Goal: Information Seeking & Learning: Learn about a topic

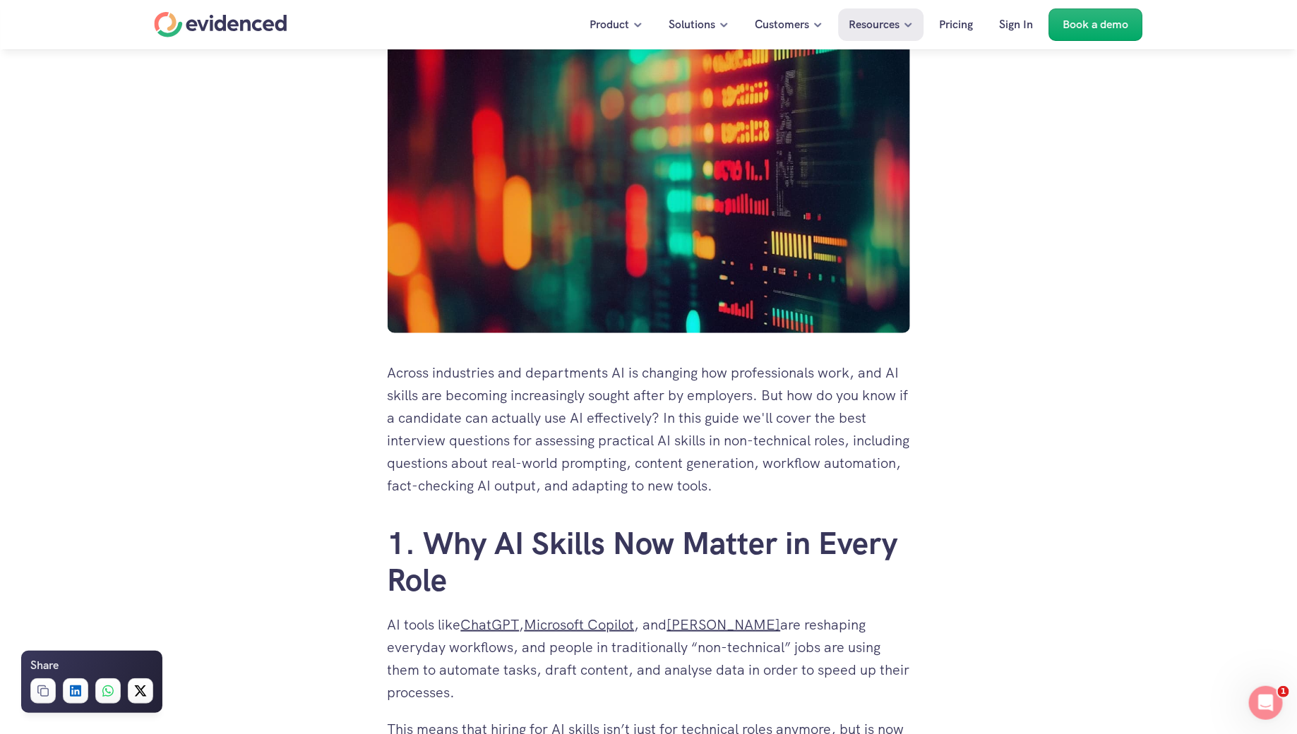
scroll to position [358, 0]
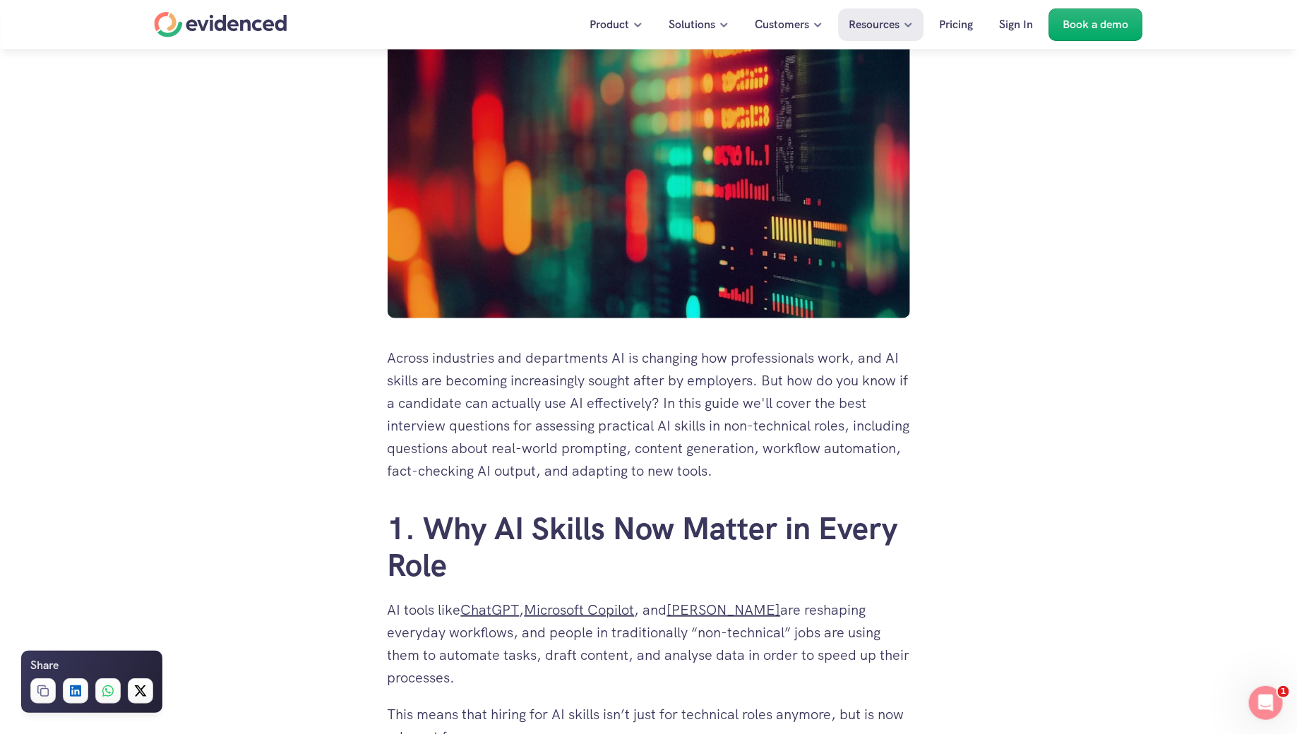
click at [662, 395] on p "Across industries and departments AI is changing how professionals work, and AI…" at bounding box center [649, 415] width 523 height 136
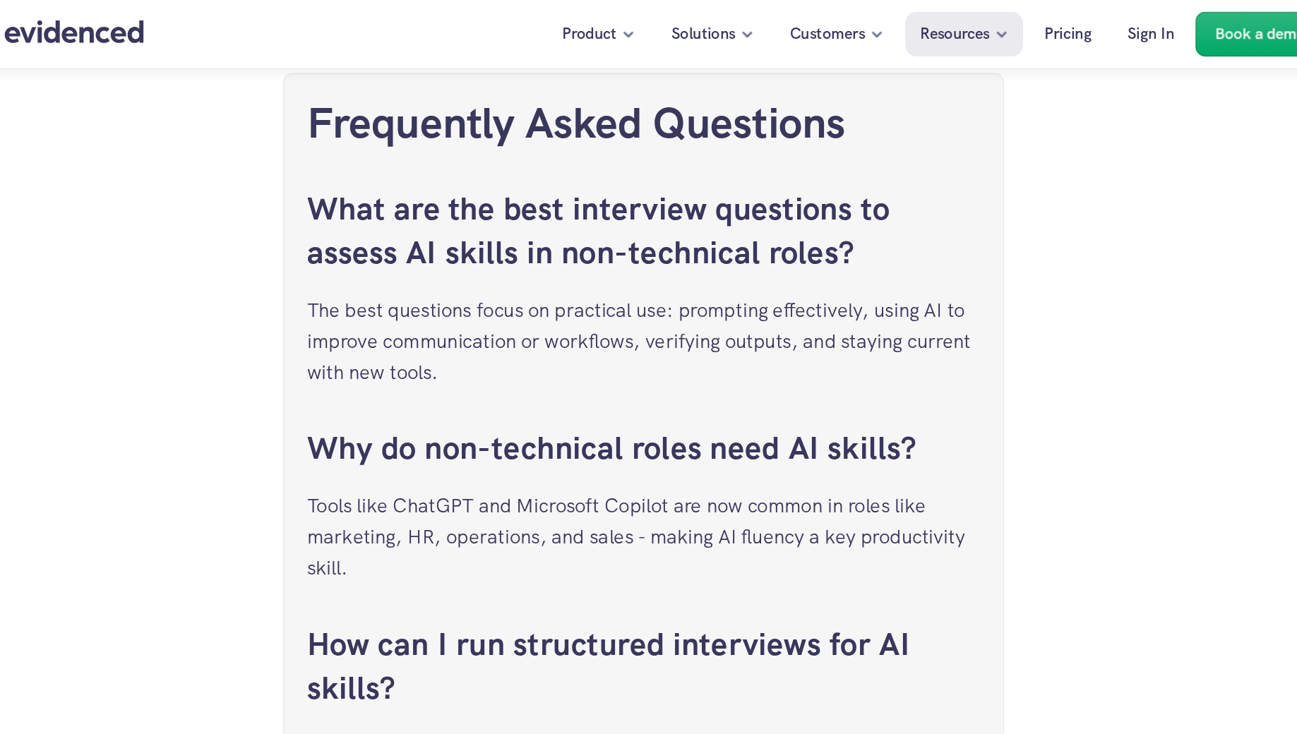
scroll to position [4557, 0]
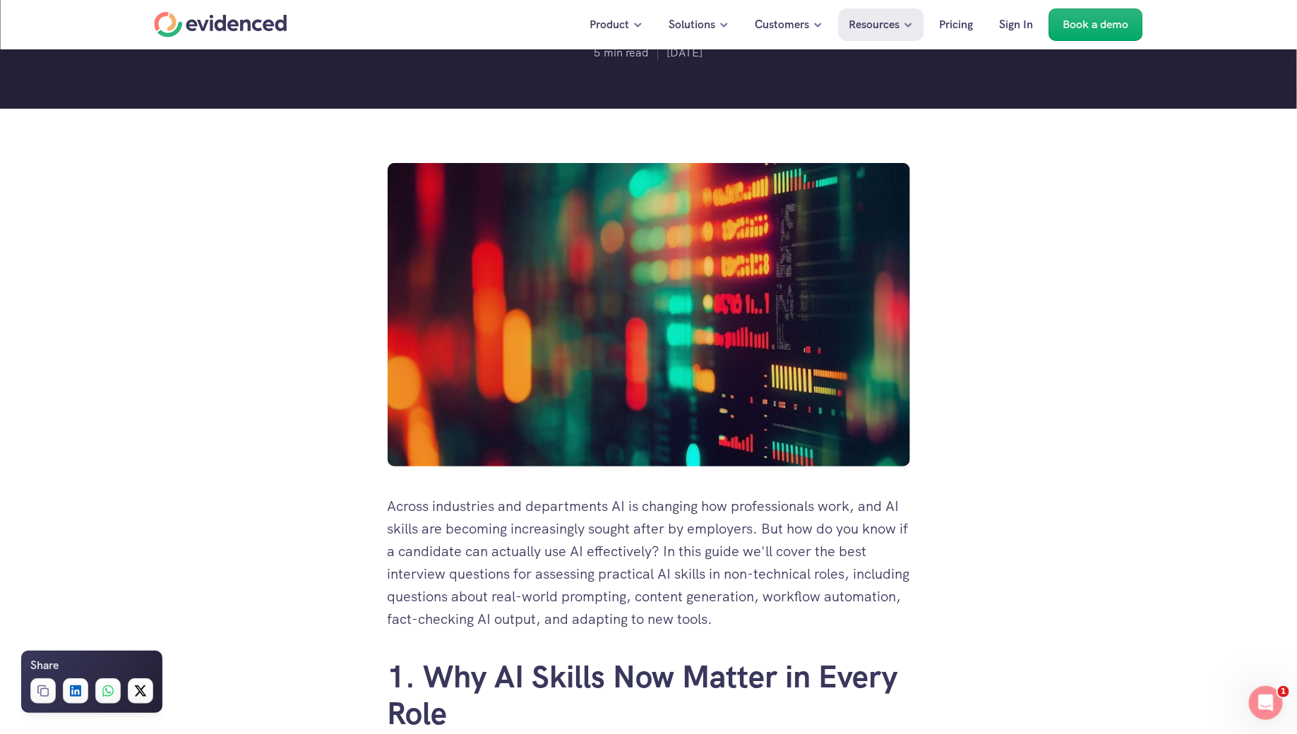
scroll to position [0, 0]
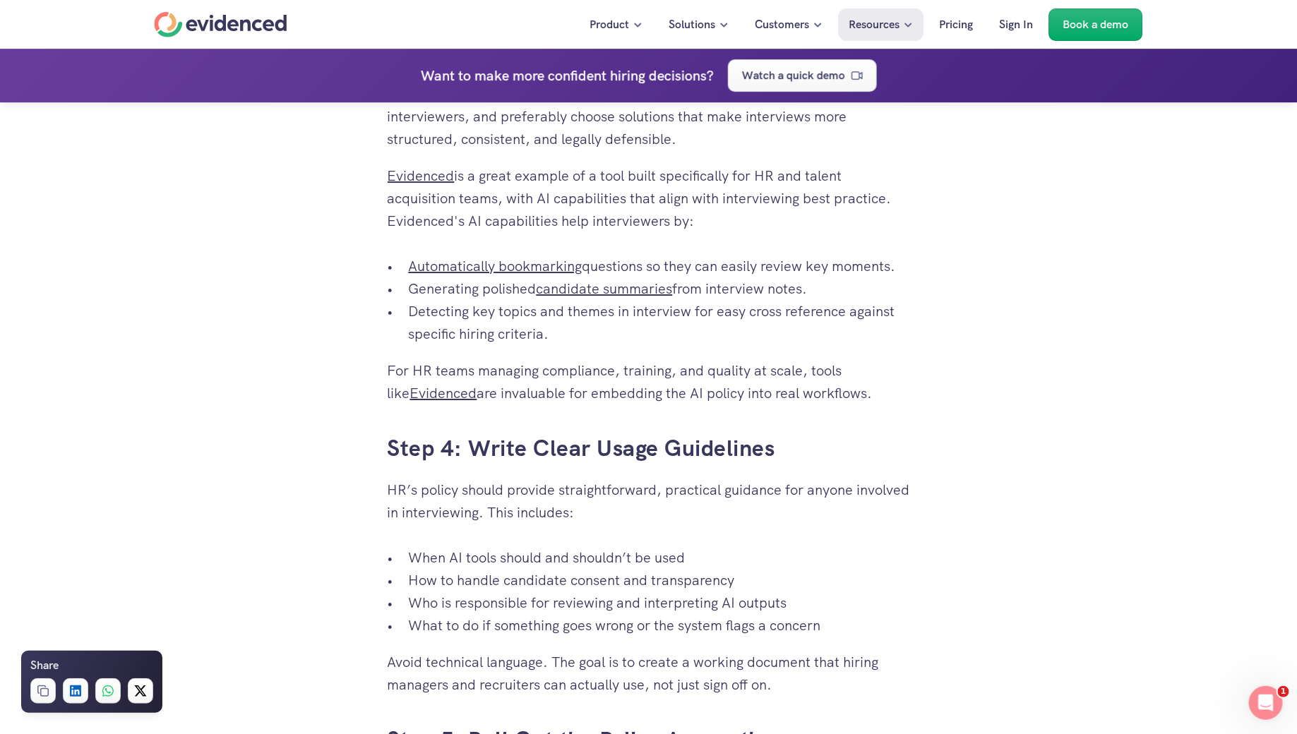
scroll to position [2226, 0]
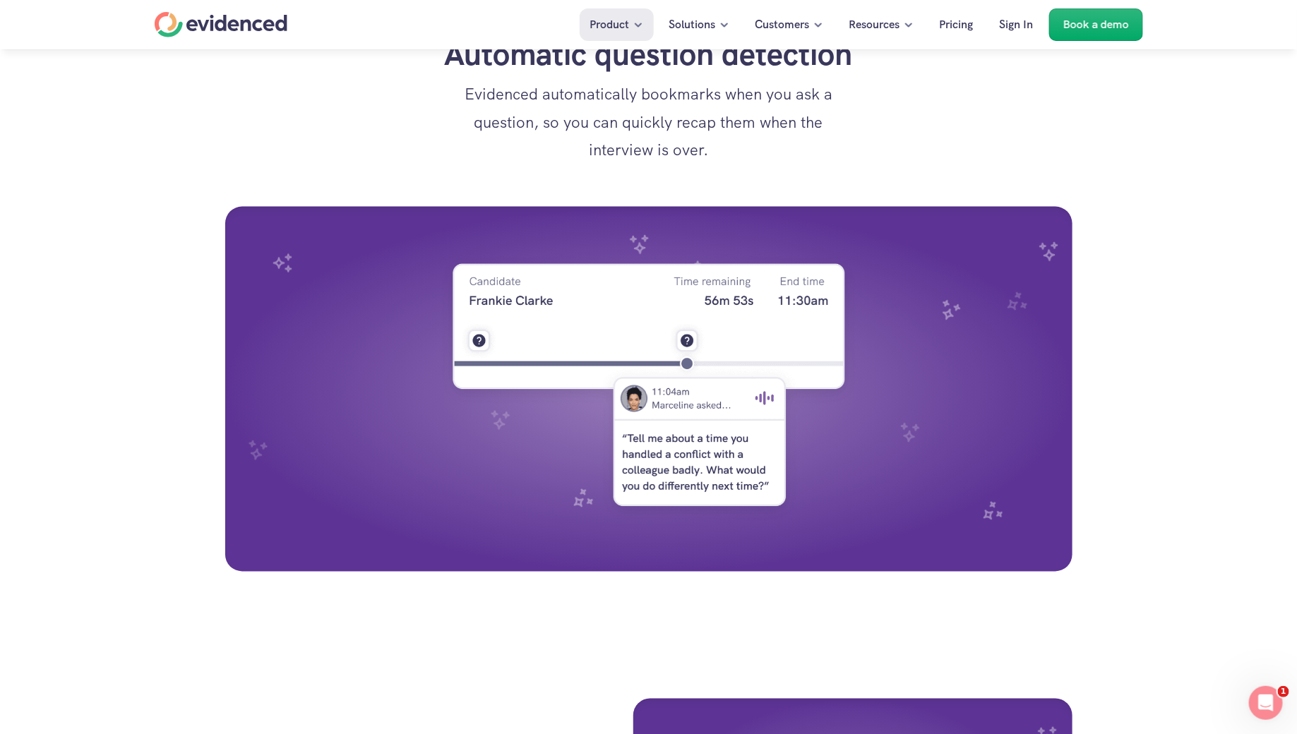
scroll to position [1135, 0]
